Goal: Transaction & Acquisition: Purchase product/service

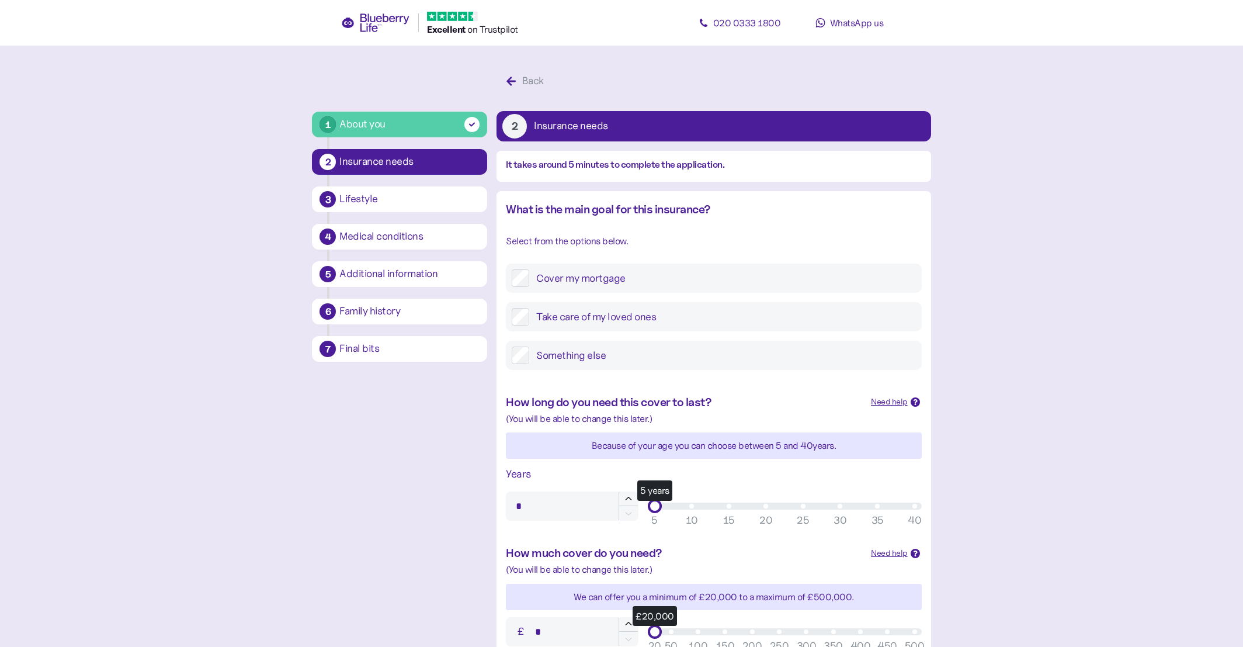
click at [630, 280] on label "Cover my mortgage" at bounding box center [722, 278] width 386 height 18
type input "**"
drag, startPoint x: 679, startPoint y: 355, endPoint x: 1014, endPoint y: 353, distance: 334.1
click at [1014, 353] on main "1 About you 2 Insurance needs 3 Lifestyle 4 Medical conditions 5 Additional inf…" at bounding box center [621, 487] width 1243 height 974
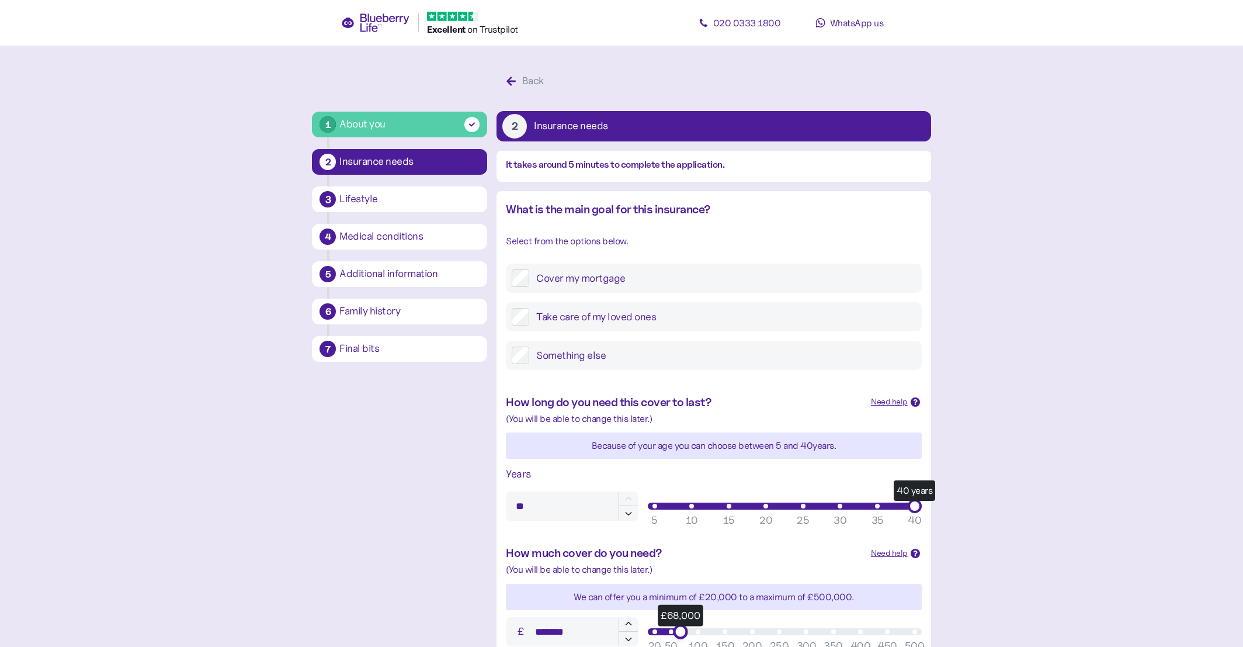
type input "*******"
drag, startPoint x: 678, startPoint y: 484, endPoint x: 984, endPoint y: 476, distance: 306.2
click at [984, 476] on main "1 About you 2 Insurance needs 3 Lifestyle 4 Medical conditions 5 Additional inf…" at bounding box center [621, 487] width 1243 height 974
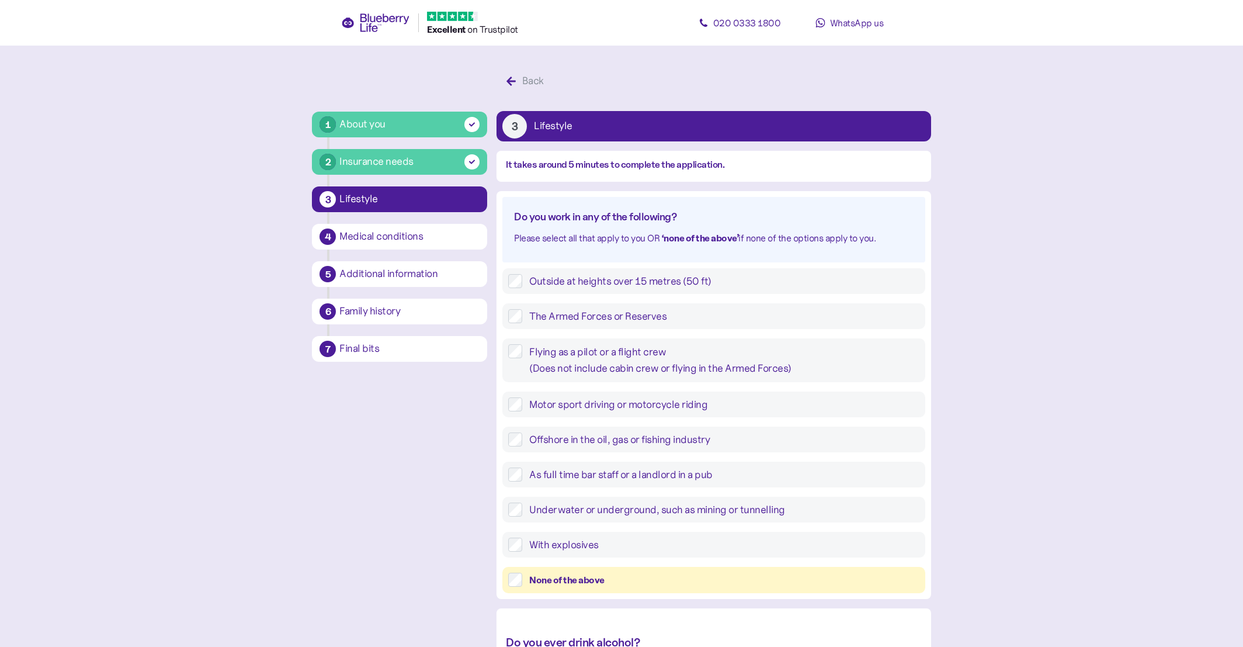
click at [605, 572] on div "None of the above" at bounding box center [724, 579] width 390 height 15
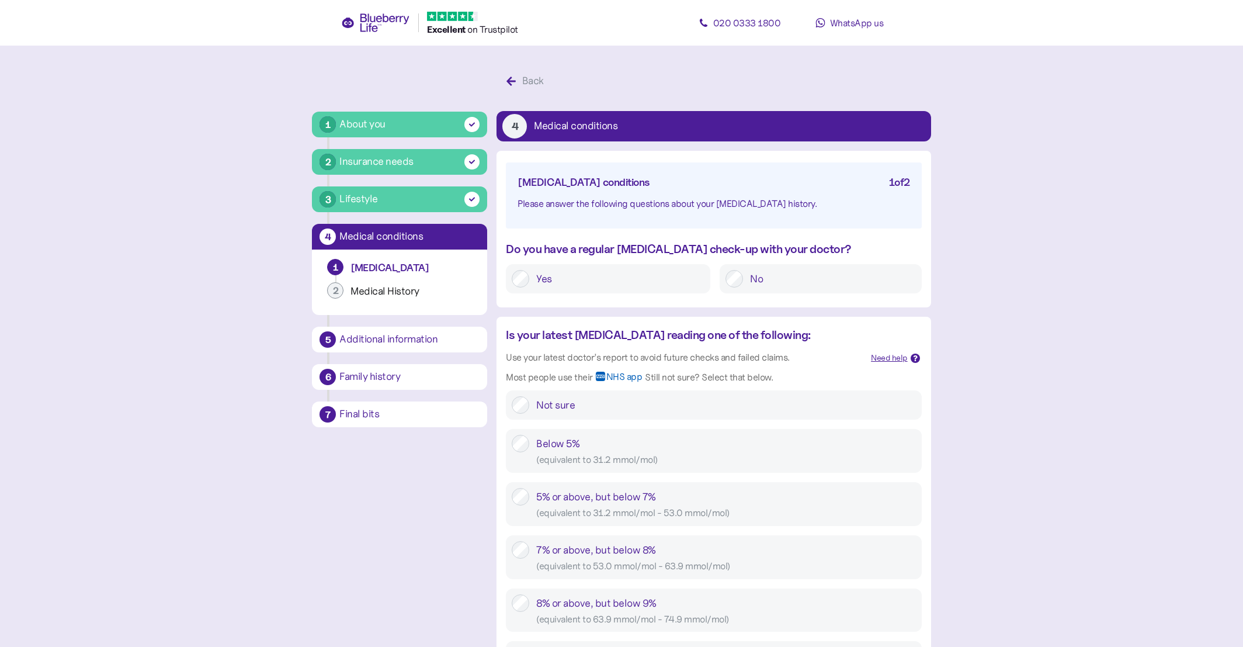
click at [697, 284] on label "Yes" at bounding box center [616, 279] width 175 height 18
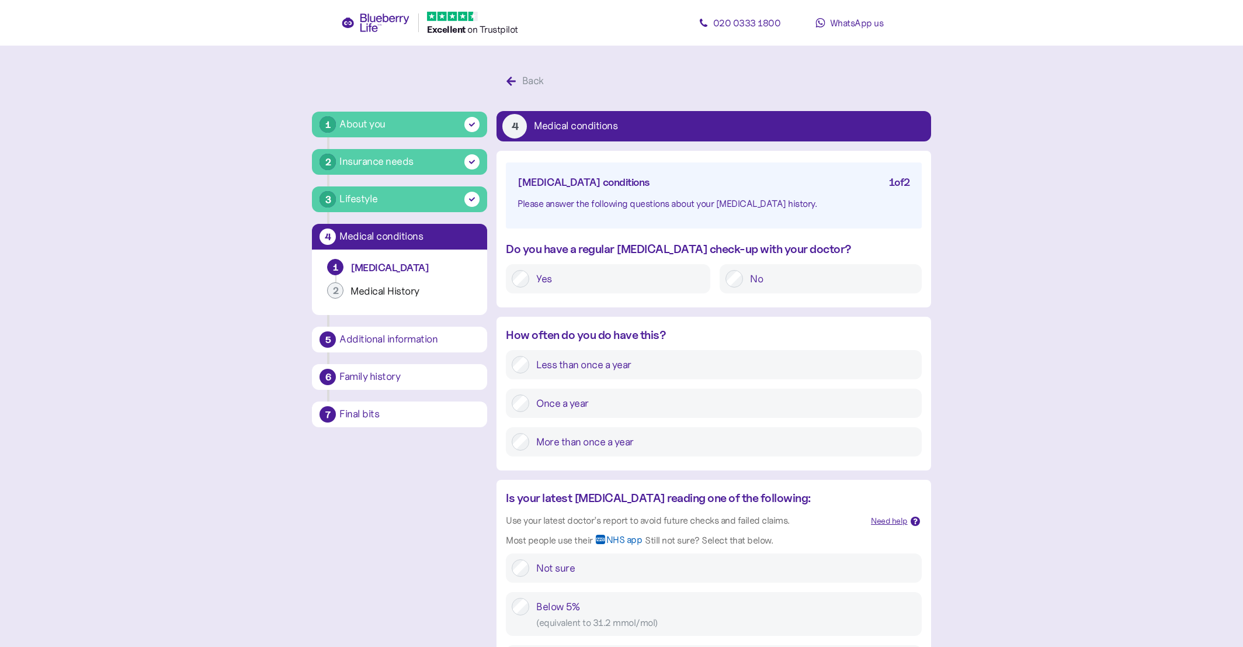
click at [664, 449] on label "More than once a year" at bounding box center [722, 442] width 386 height 18
click at [573, 598] on div "Below 5% ( equivalent to 31.2 mmol/mol )" at bounding box center [725, 614] width 379 height 32
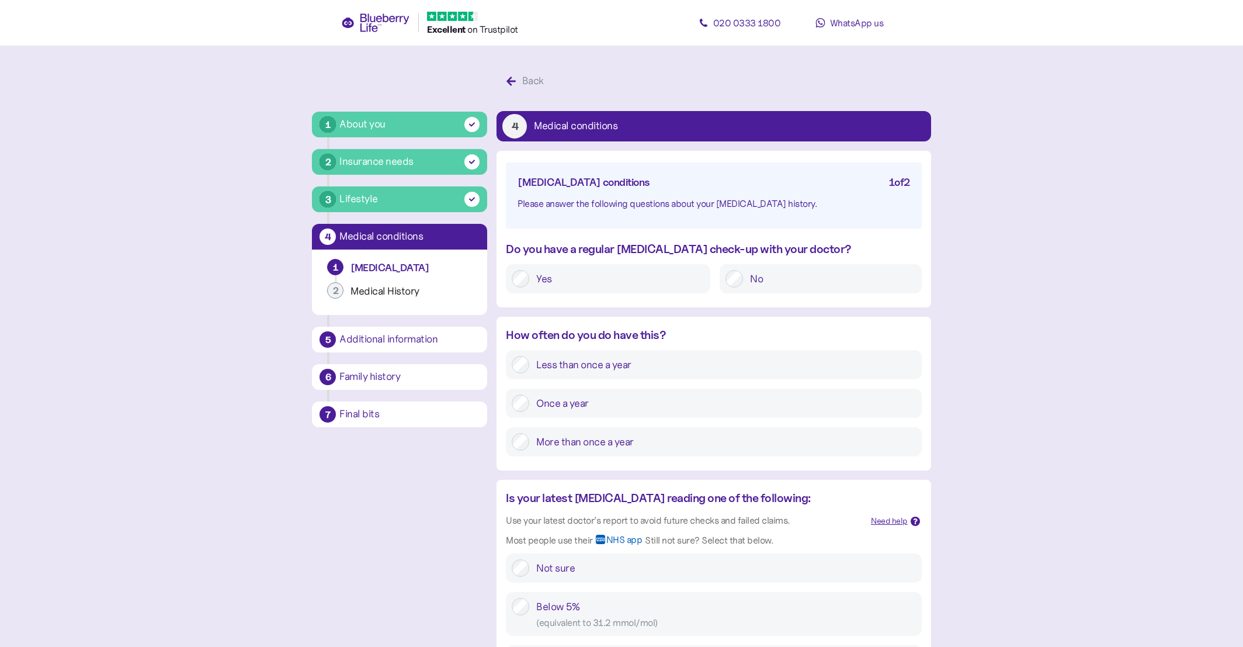
type input "****"
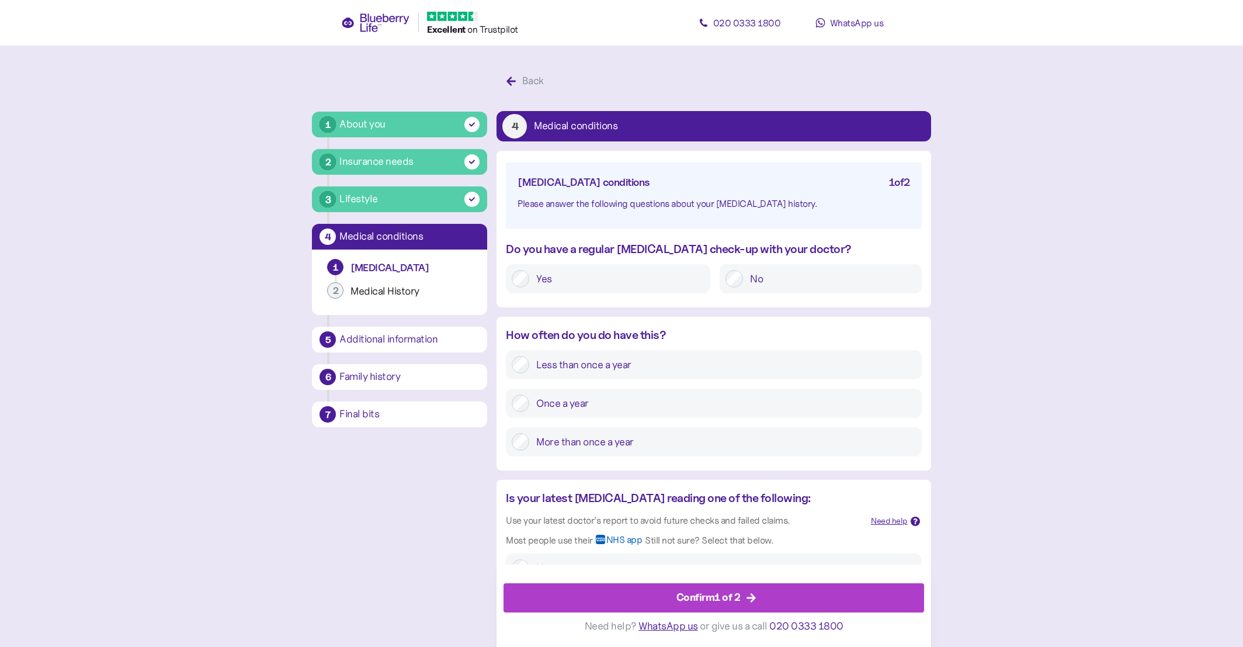
click at [637, 603] on div "Confirm 1 of 2" at bounding box center [716, 598] width 394 height 28
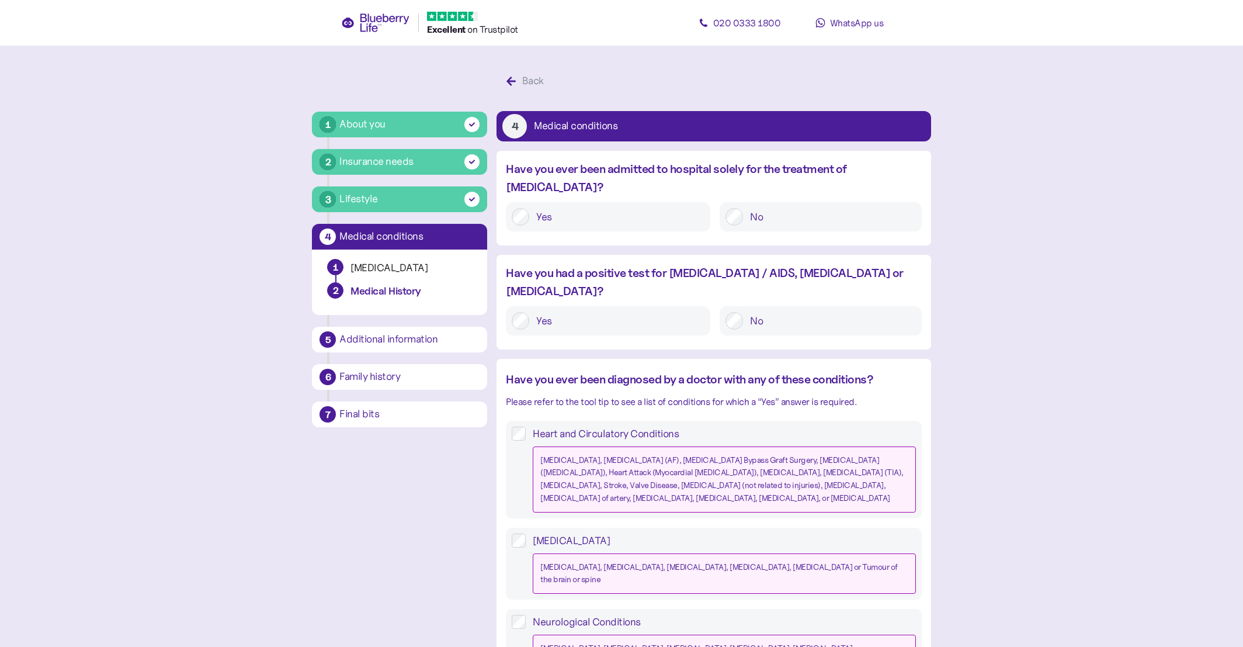
drag, startPoint x: 777, startPoint y: 203, endPoint x: 778, endPoint y: 239, distance: 35.6
click at [777, 208] on label "No" at bounding box center [829, 217] width 172 height 18
click at [773, 312] on label "No" at bounding box center [829, 321] width 172 height 18
drag, startPoint x: 754, startPoint y: 593, endPoint x: 743, endPoint y: 577, distance: 19.4
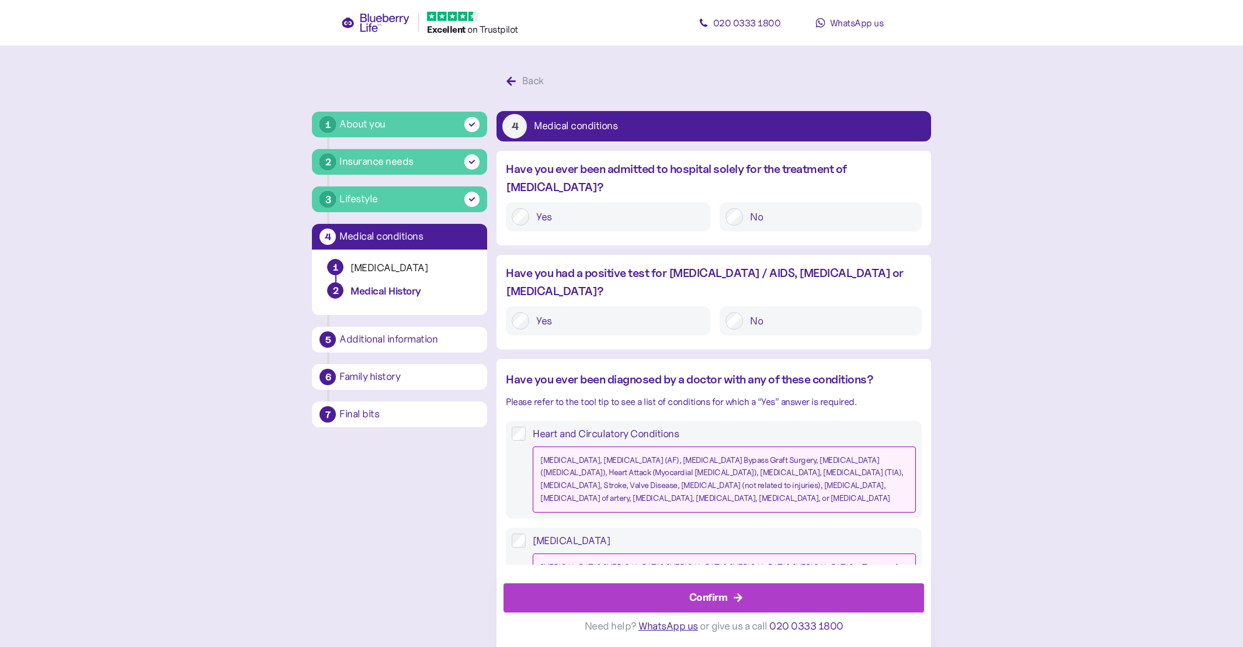
click at [589, 579] on div at bounding box center [714, 577] width 420 height 12
click at [588, 589] on div "Confirm" at bounding box center [716, 598] width 394 height 28
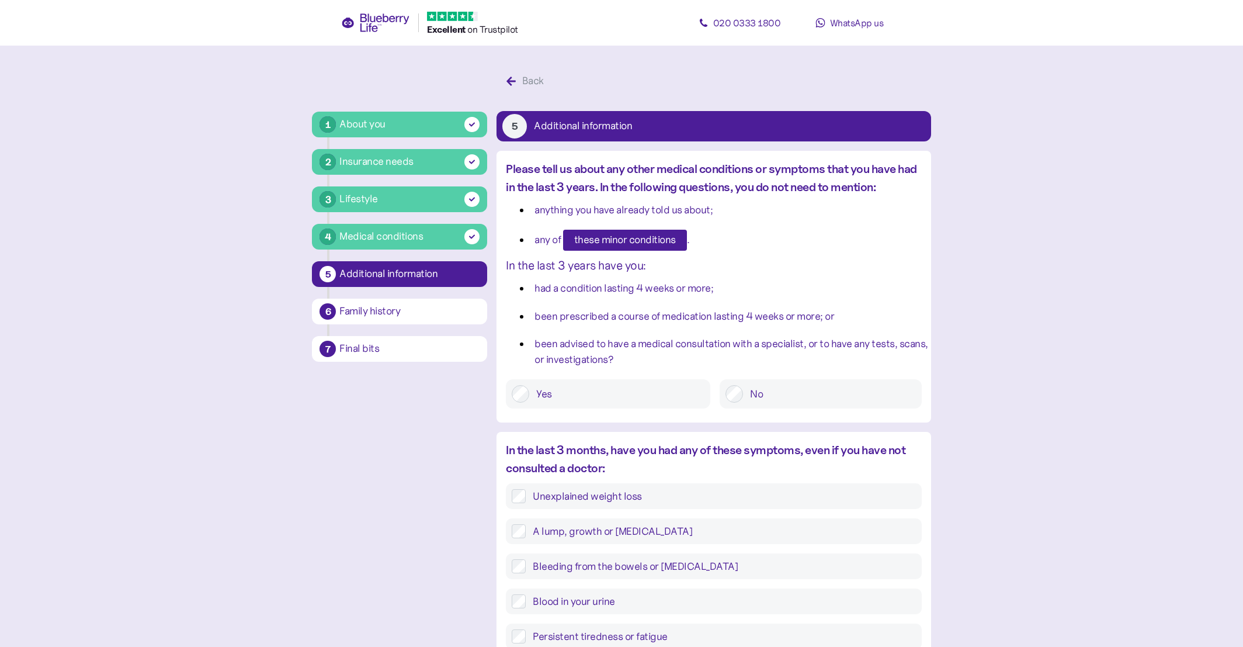
click at [752, 394] on label "No" at bounding box center [829, 394] width 172 height 18
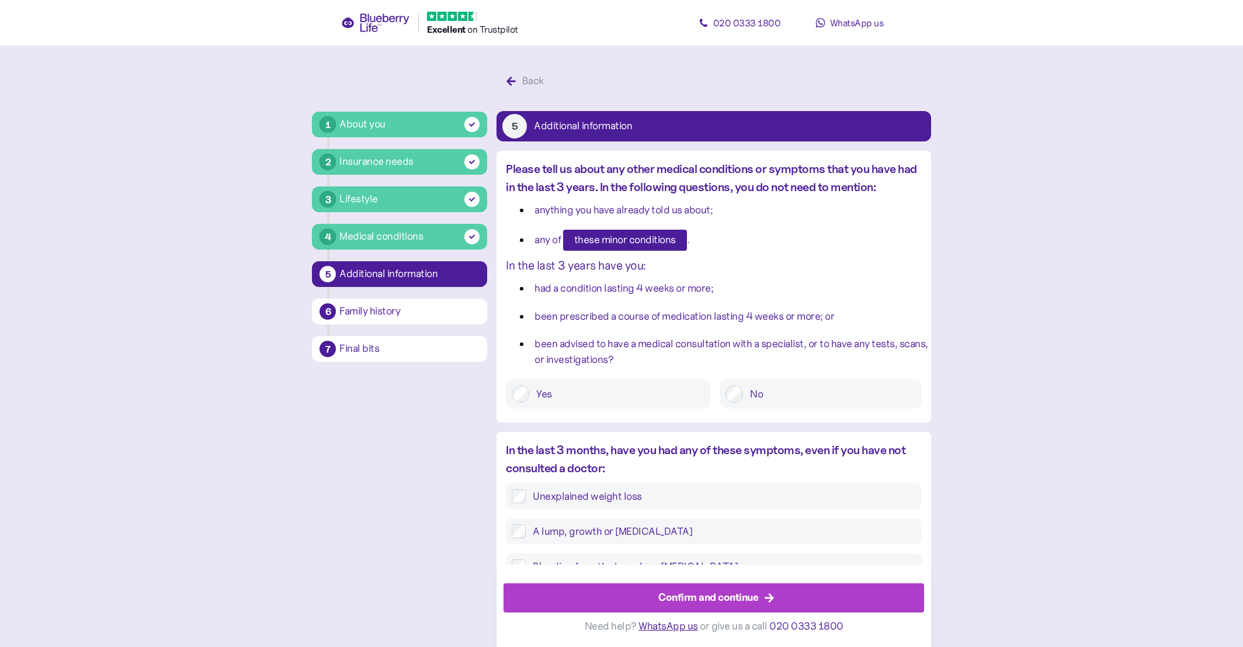
click at [760, 598] on div "Confirm and continue" at bounding box center [716, 598] width 394 height 28
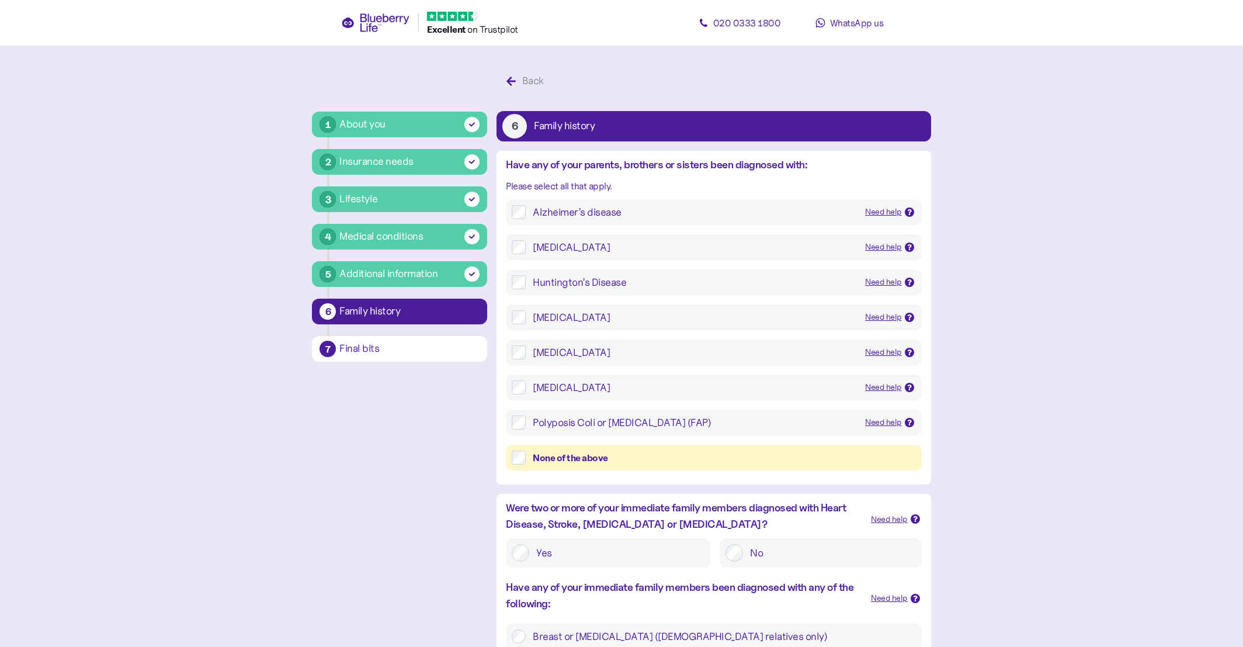
click at [721, 457] on div "None of the above" at bounding box center [724, 457] width 383 height 15
click at [756, 547] on label "No" at bounding box center [829, 553] width 172 height 18
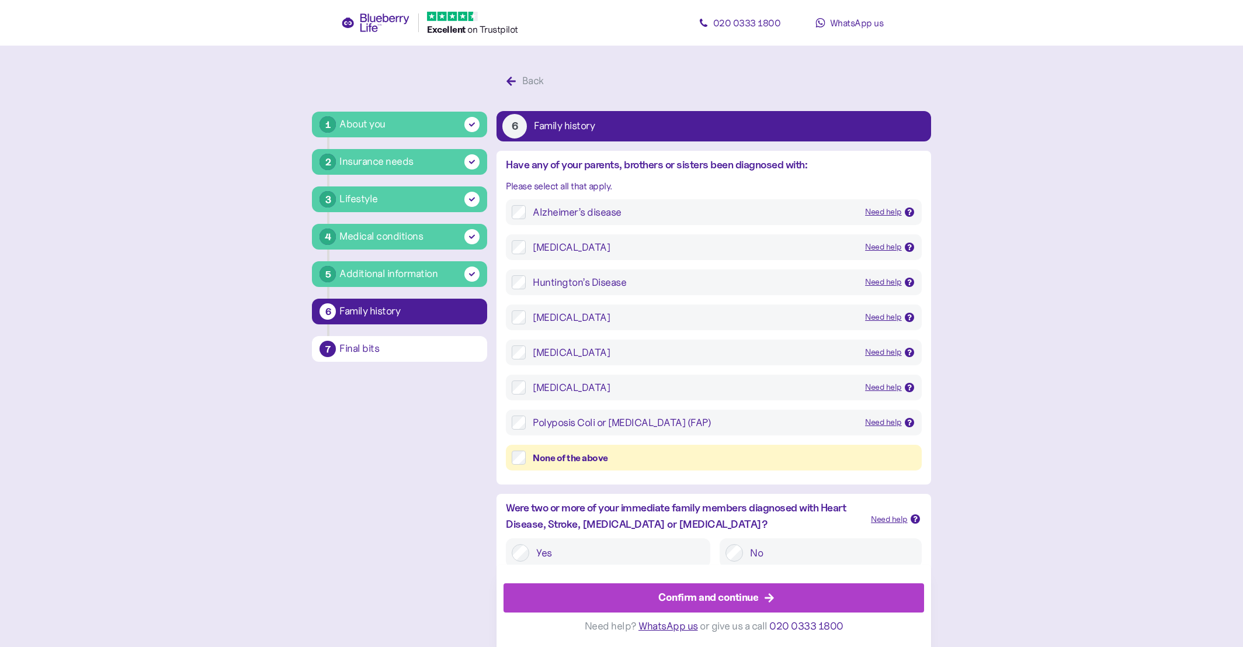
click at [633, 590] on div "Confirm and continue" at bounding box center [716, 598] width 394 height 28
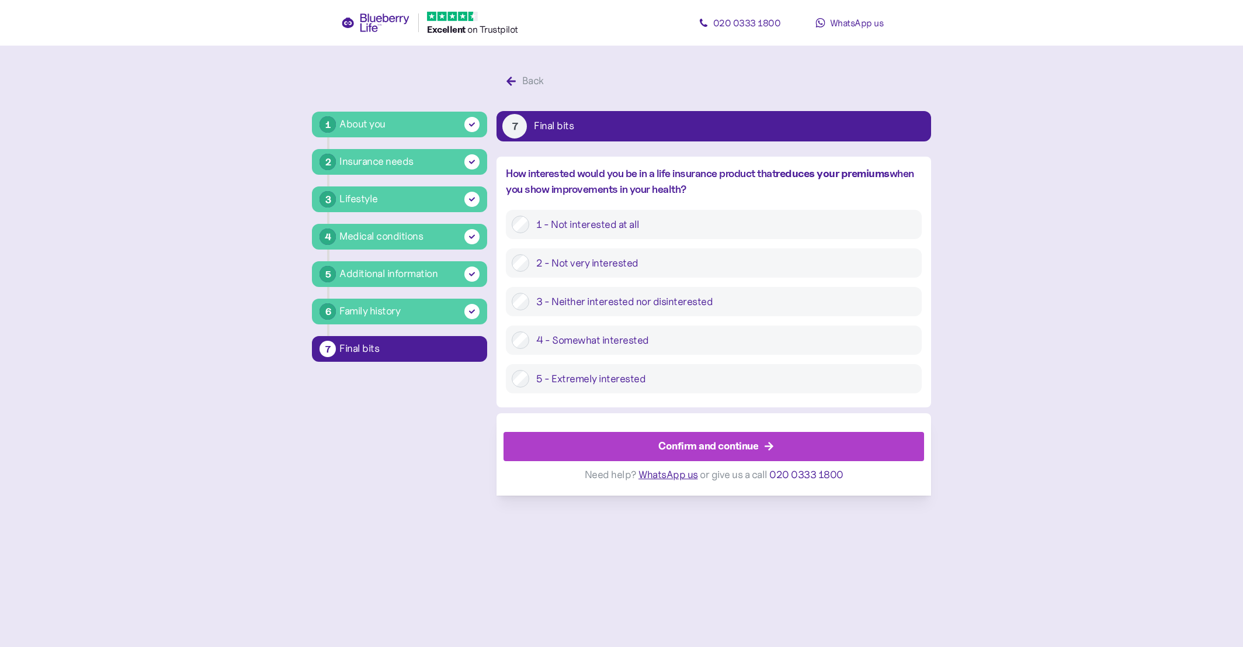
click at [612, 175] on span "How interested would you be in a life insurance product that reduces your premi…" at bounding box center [710, 181] width 408 height 28
click at [623, 173] on span "How interested would you be in a life insurance product that reduces your premi…" at bounding box center [710, 181] width 408 height 28
click at [584, 443] on div "Confirm and continue" at bounding box center [716, 446] width 394 height 28
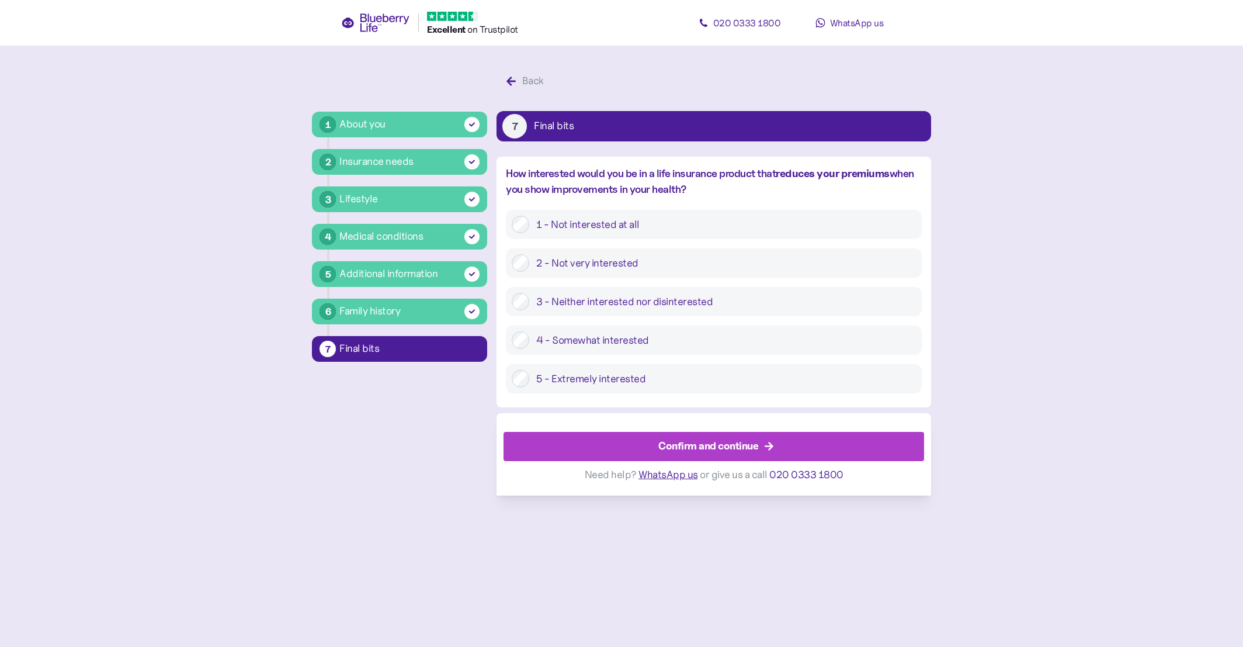
click at [588, 373] on label "5 - Extremely interested" at bounding box center [722, 379] width 386 height 18
click at [639, 440] on div "Confirm and continue" at bounding box center [716, 446] width 394 height 28
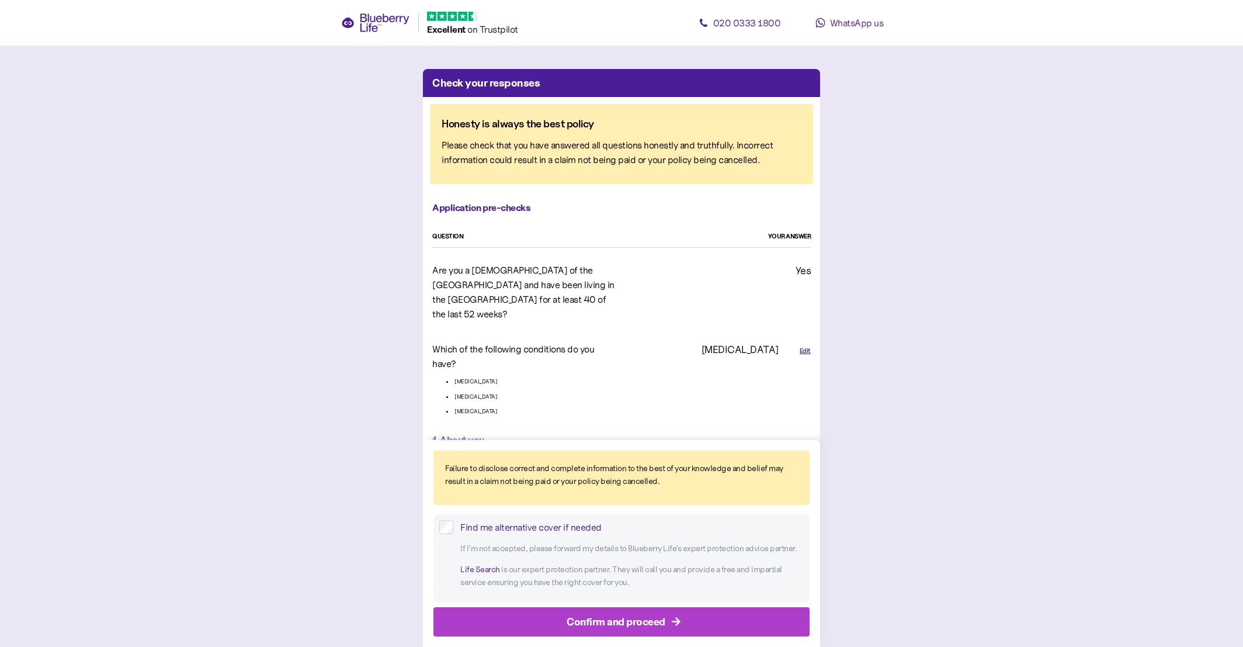
click at [581, 616] on div "Confirm and proceed" at bounding box center [616, 621] width 99 height 16
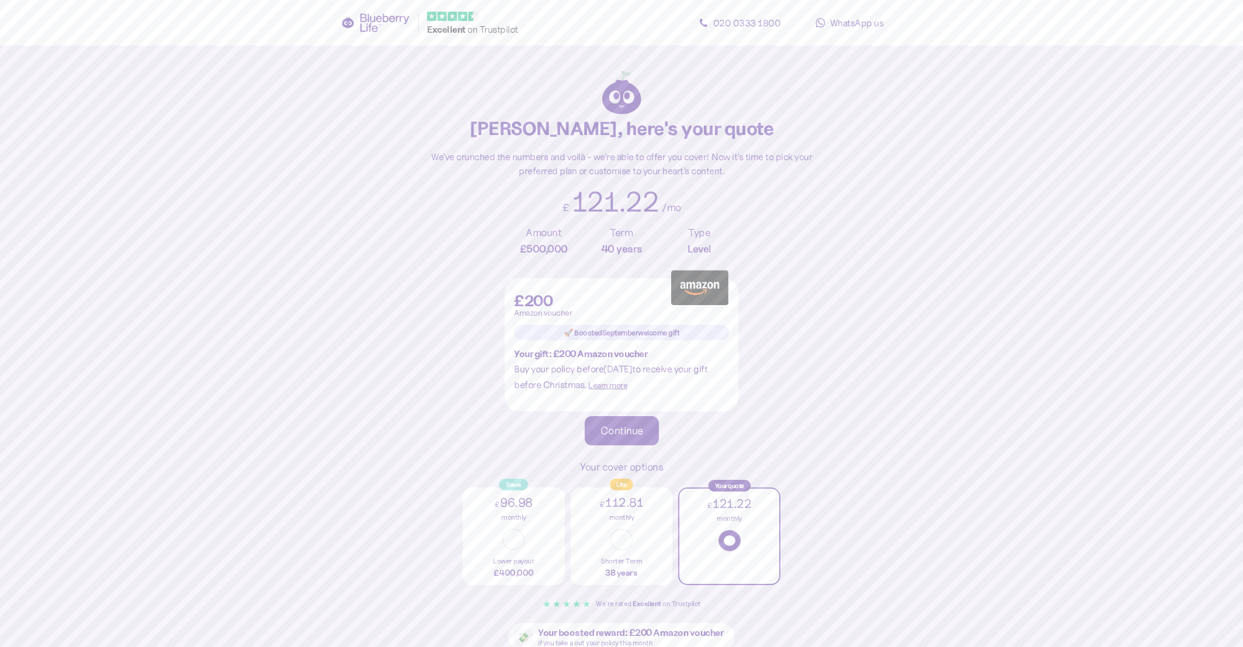
click at [614, 425] on div "Continue" at bounding box center [622, 430] width 43 height 11
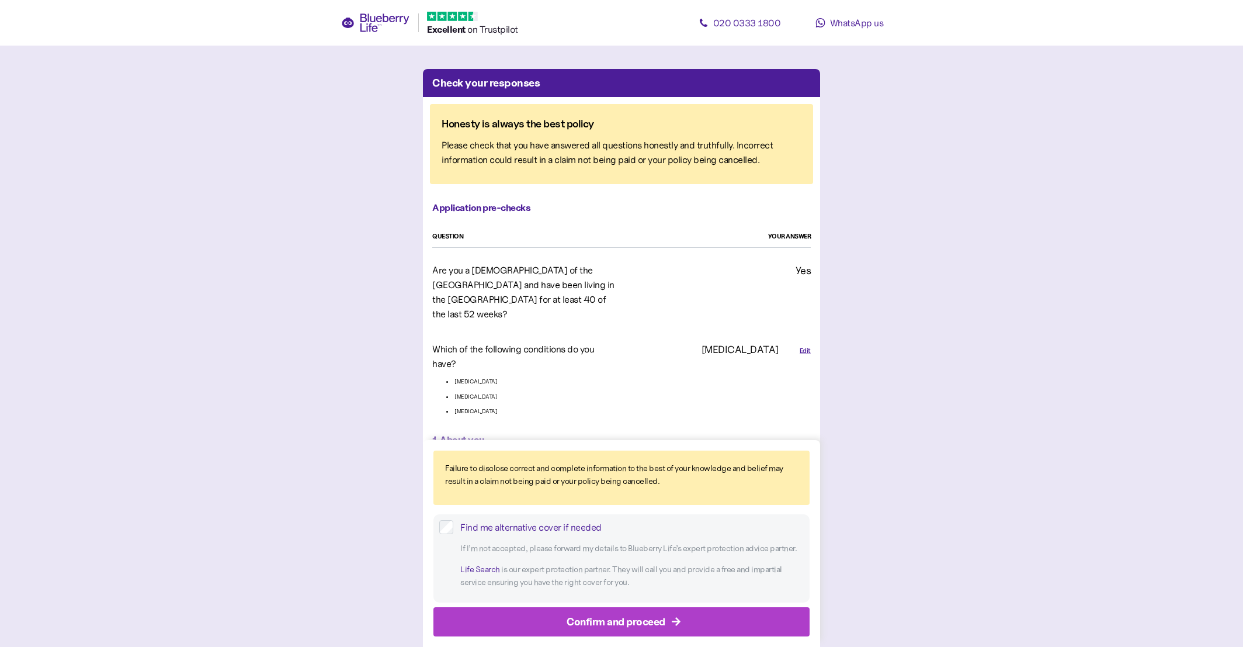
click at [490, 616] on div "Confirm and proceed" at bounding box center [624, 622] width 350 height 28
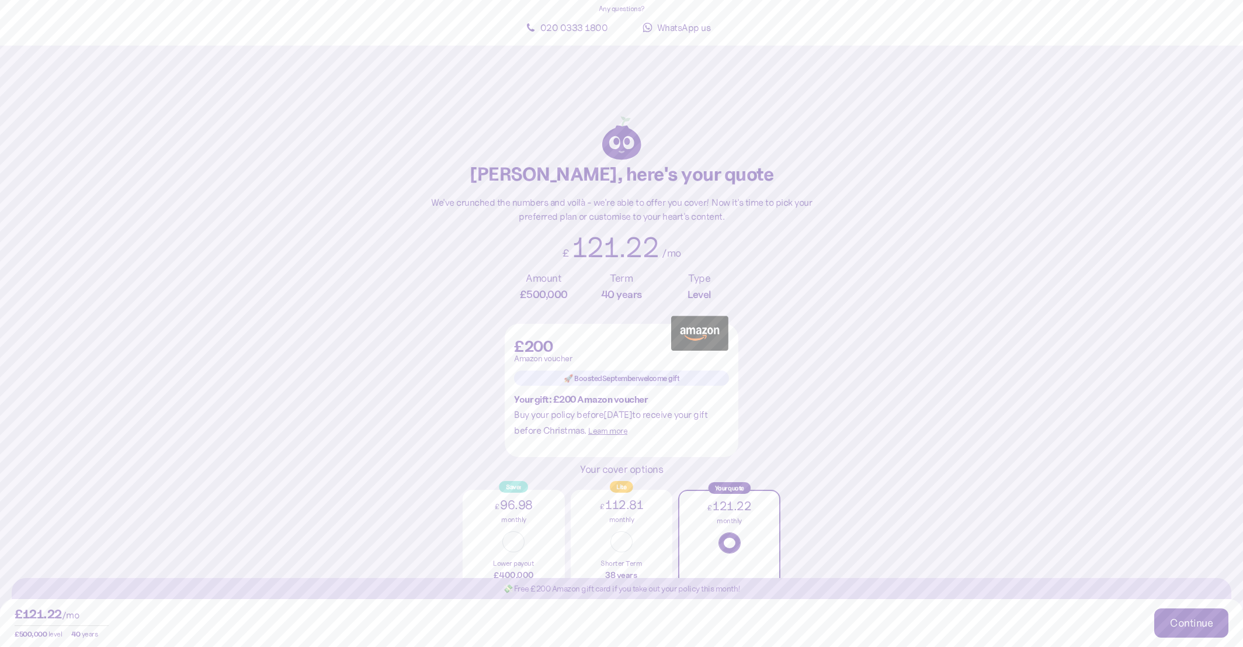
click at [588, 425] on span "Learn more" at bounding box center [607, 430] width 39 height 11
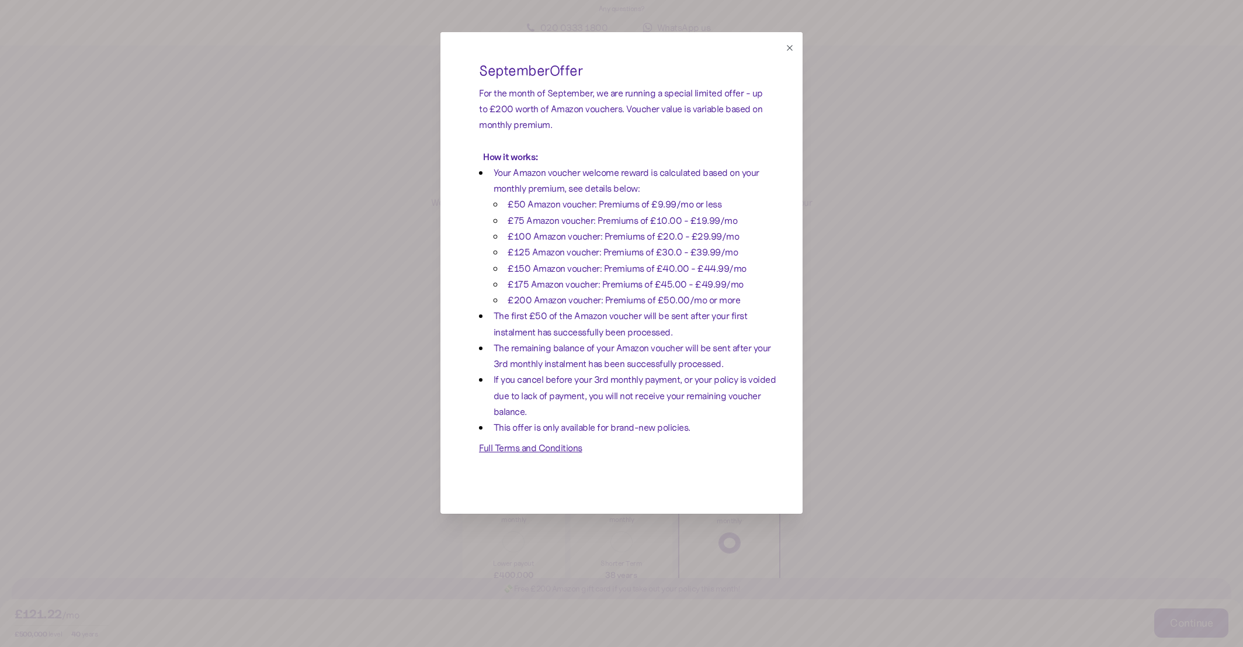
click at [783, 44] on button "button" at bounding box center [789, 47] width 13 height 13
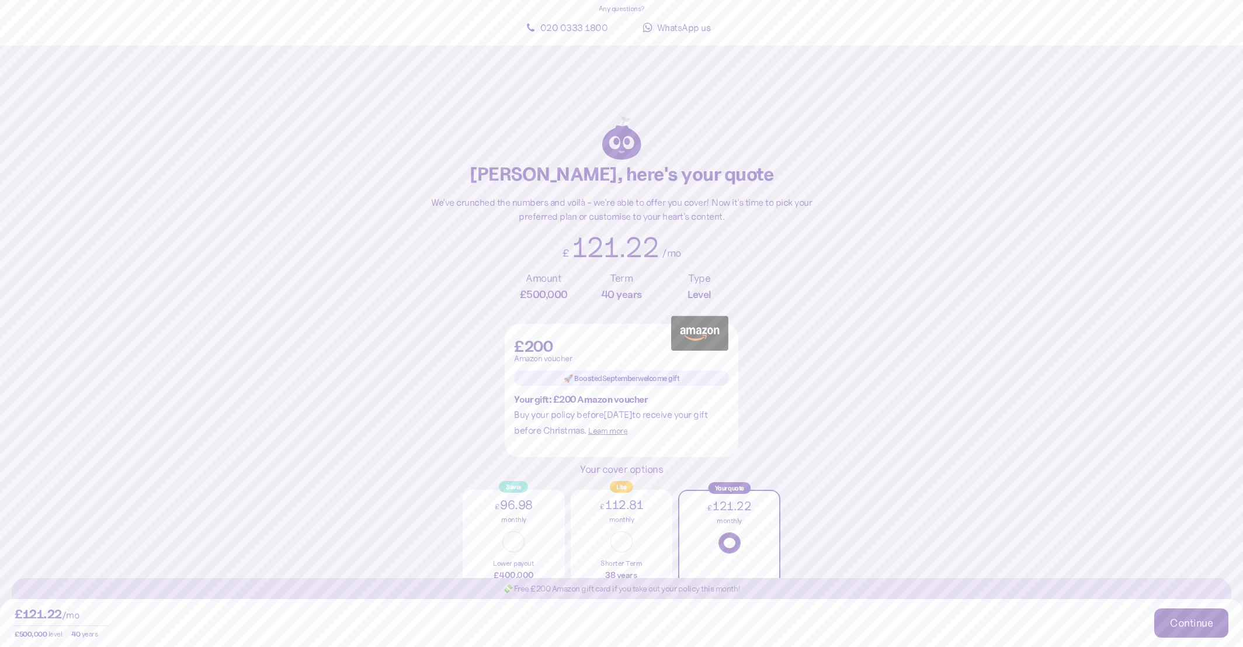
click at [1154, 608] on button "Continue" at bounding box center [1191, 622] width 74 height 29
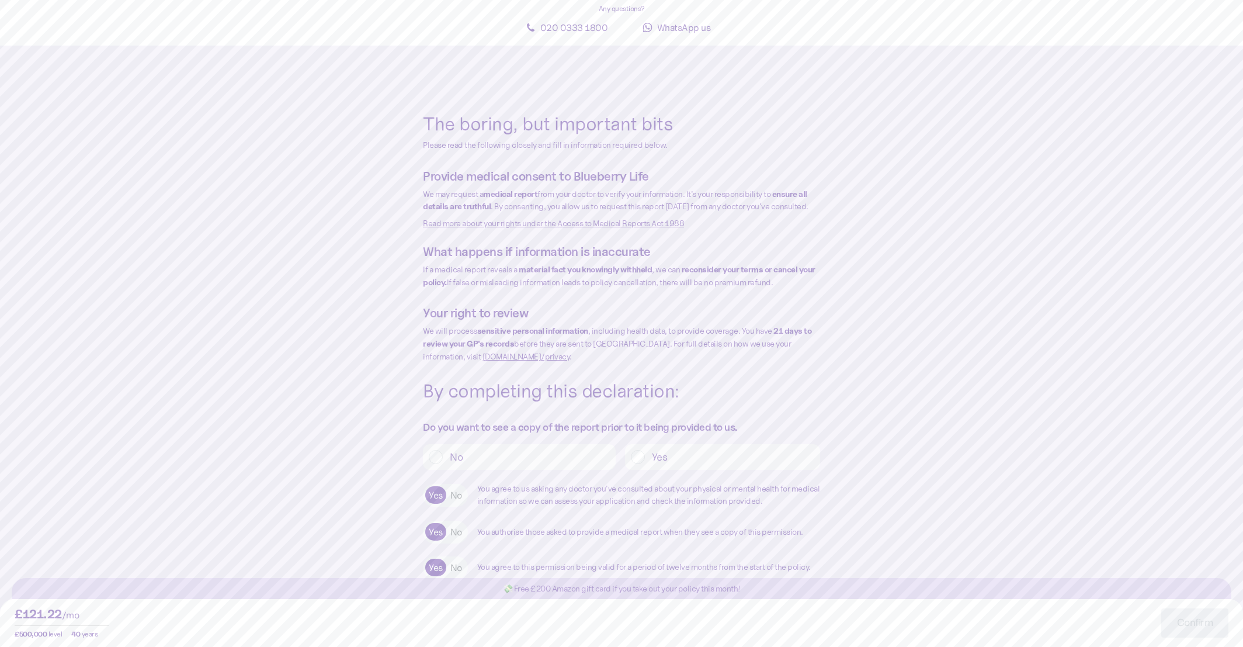
click at [432, 630] on input "What is the name of your registered GP surgery or practice?" at bounding box center [621, 640] width 379 height 21
type input "***"
type textarea "*"
type textarea "**********"
type input "**********"
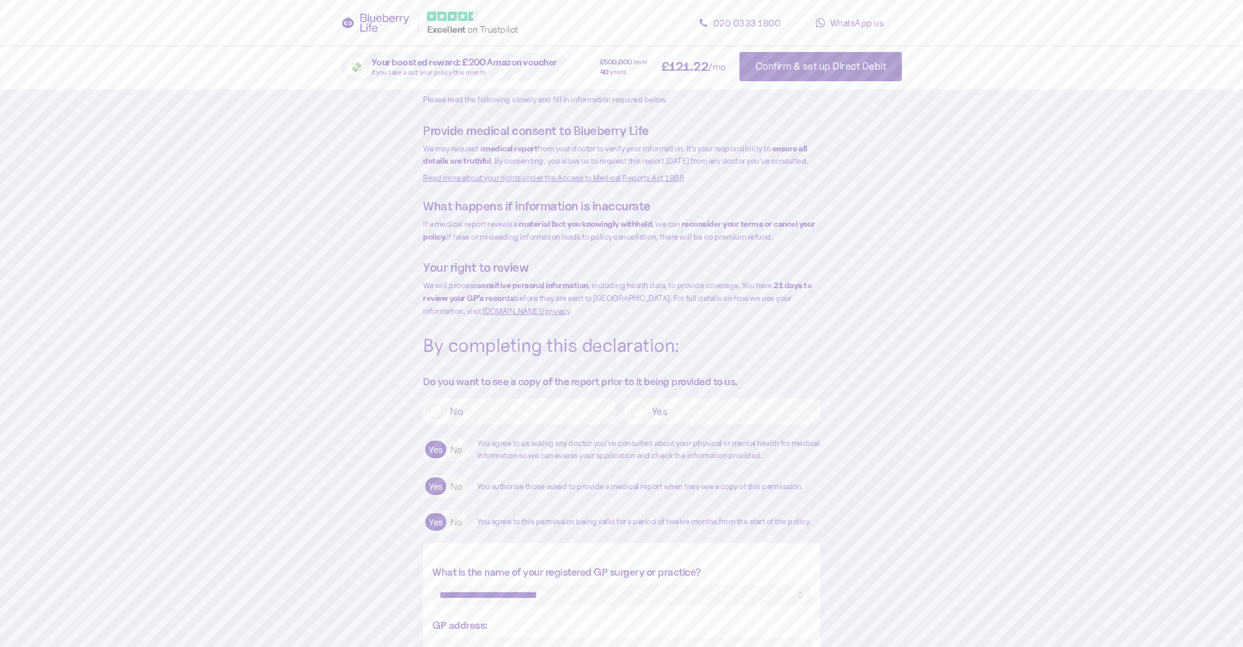
type textarea "*"
